Goal: Find specific page/section

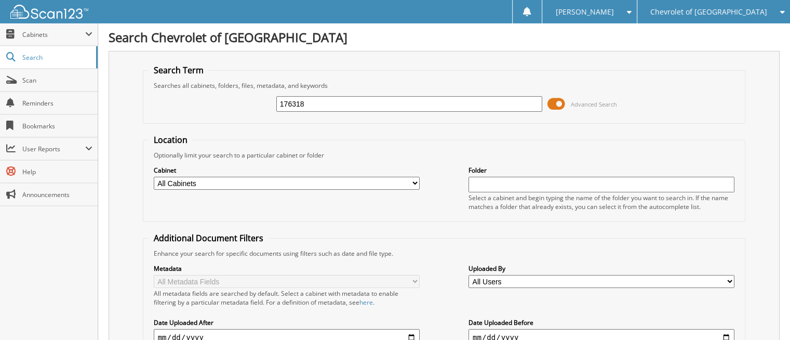
type input "176318"
click at [724, 15] on span "Chevrolet of [GEOGRAPHIC_DATA]" at bounding box center [708, 12] width 117 height 6
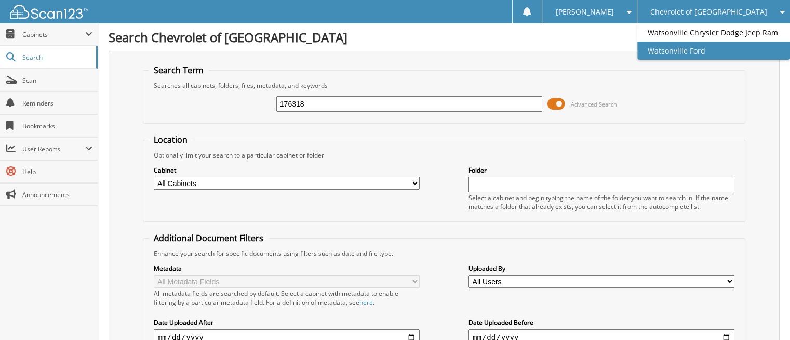
click at [717, 56] on link "Watsonville Ford" at bounding box center [713, 51] width 153 height 18
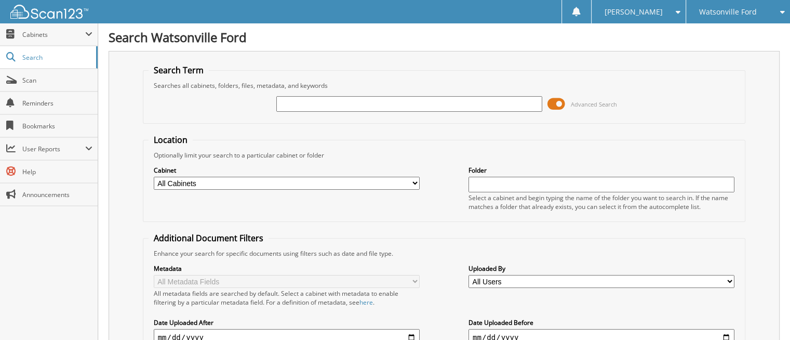
click at [302, 101] on input "text" at bounding box center [409, 104] width 266 height 16
type input "176318"
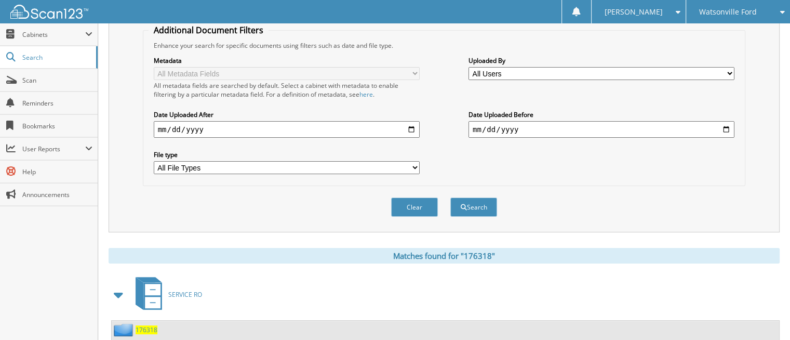
scroll to position [294, 0]
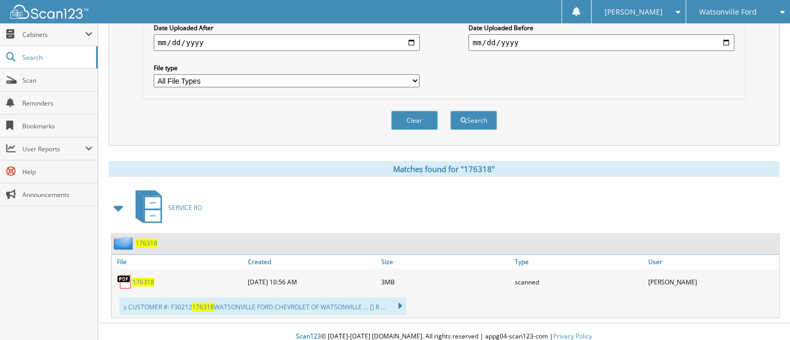
click at [143, 277] on span "176318" at bounding box center [143, 281] width 22 height 9
